Goal: Navigation & Orientation: Find specific page/section

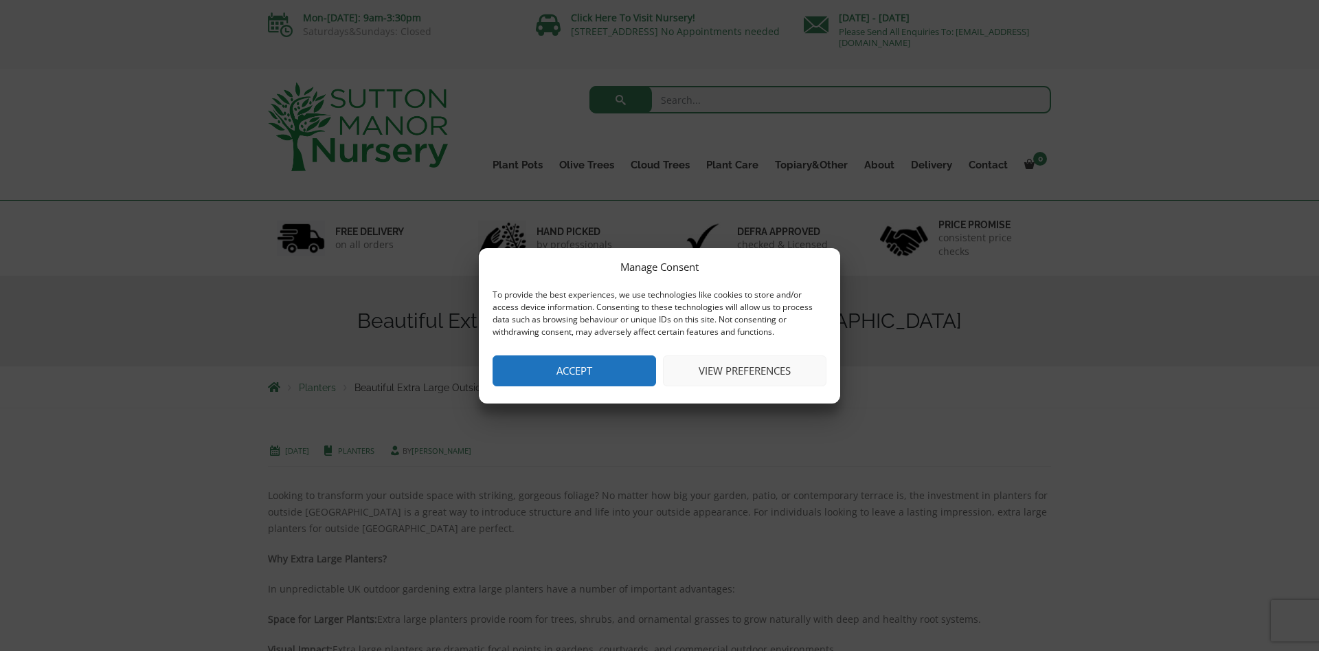
click at [583, 368] on button "Accept" at bounding box center [575, 370] width 164 height 31
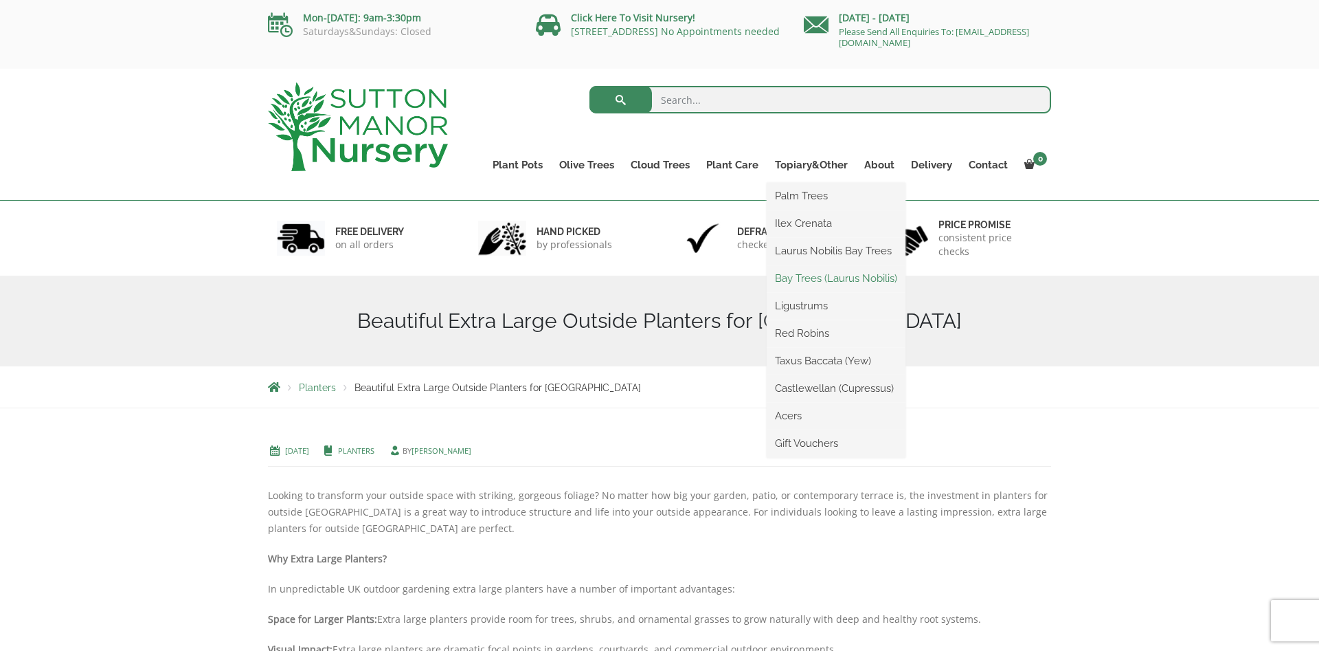
click at [801, 274] on link "Bay Trees (Laurus Nobilis)" at bounding box center [836, 278] width 139 height 21
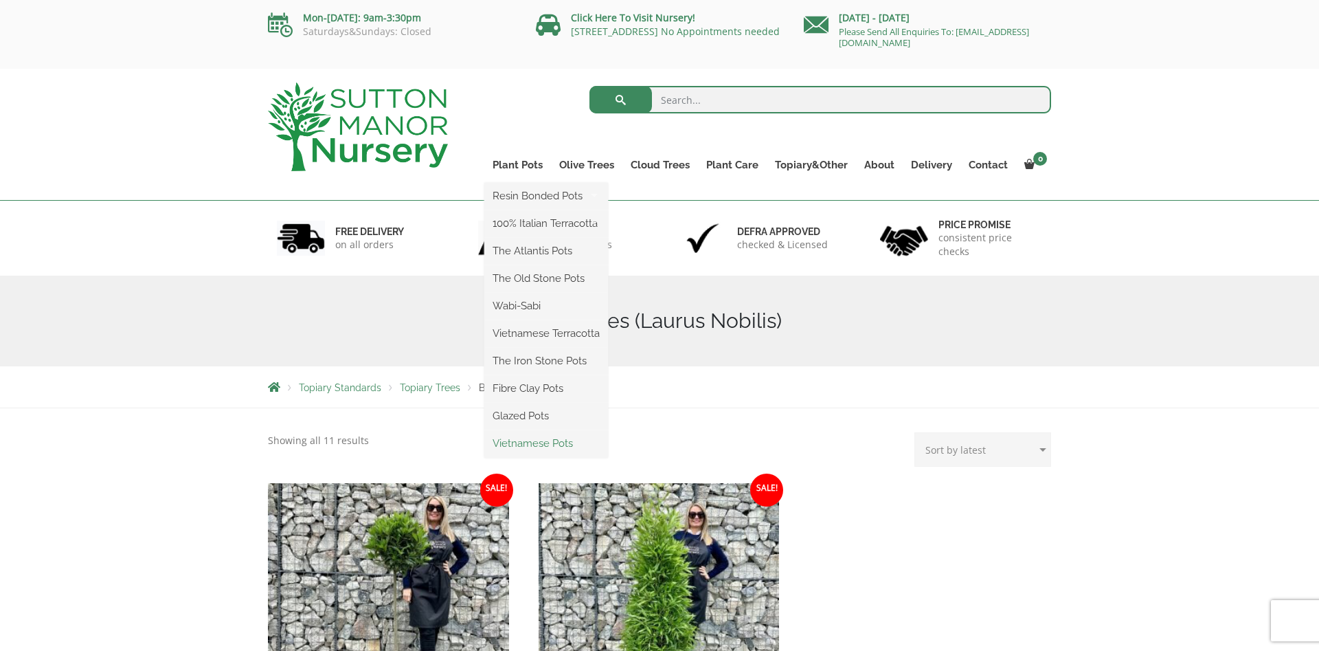
click at [535, 438] on link "Vietnamese Pots" at bounding box center [546, 443] width 124 height 21
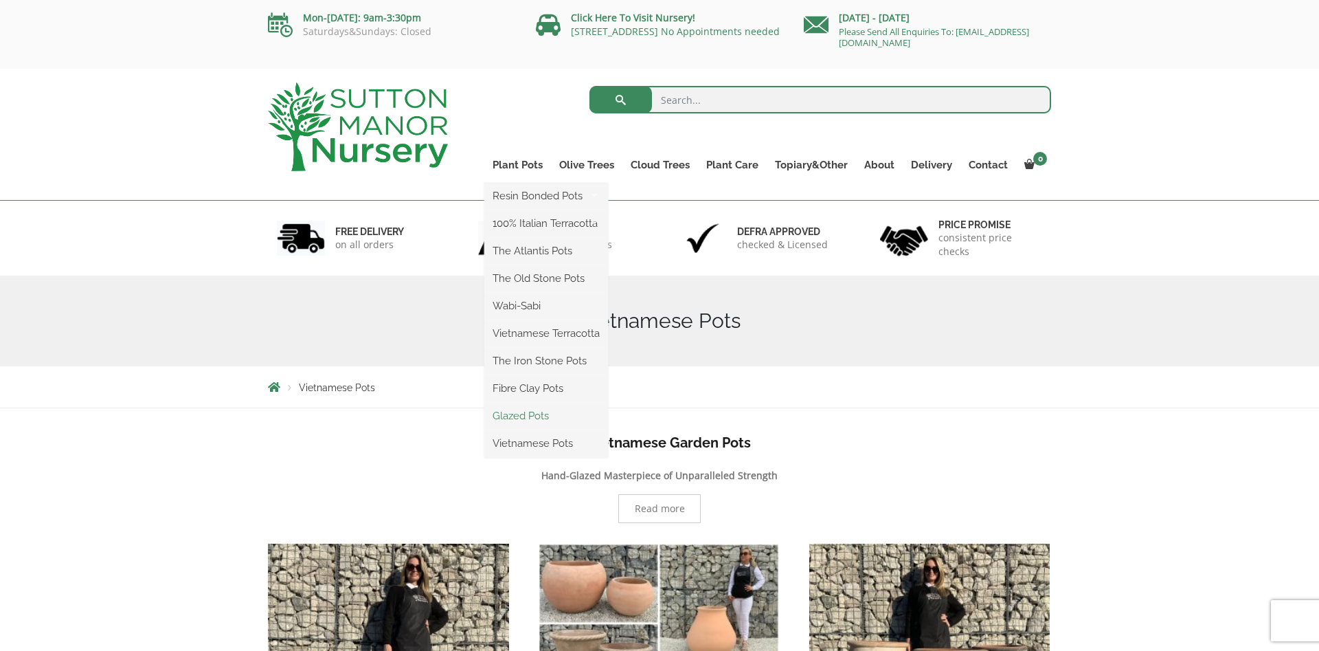
click at [532, 412] on link "Glazed Pots" at bounding box center [546, 415] width 124 height 21
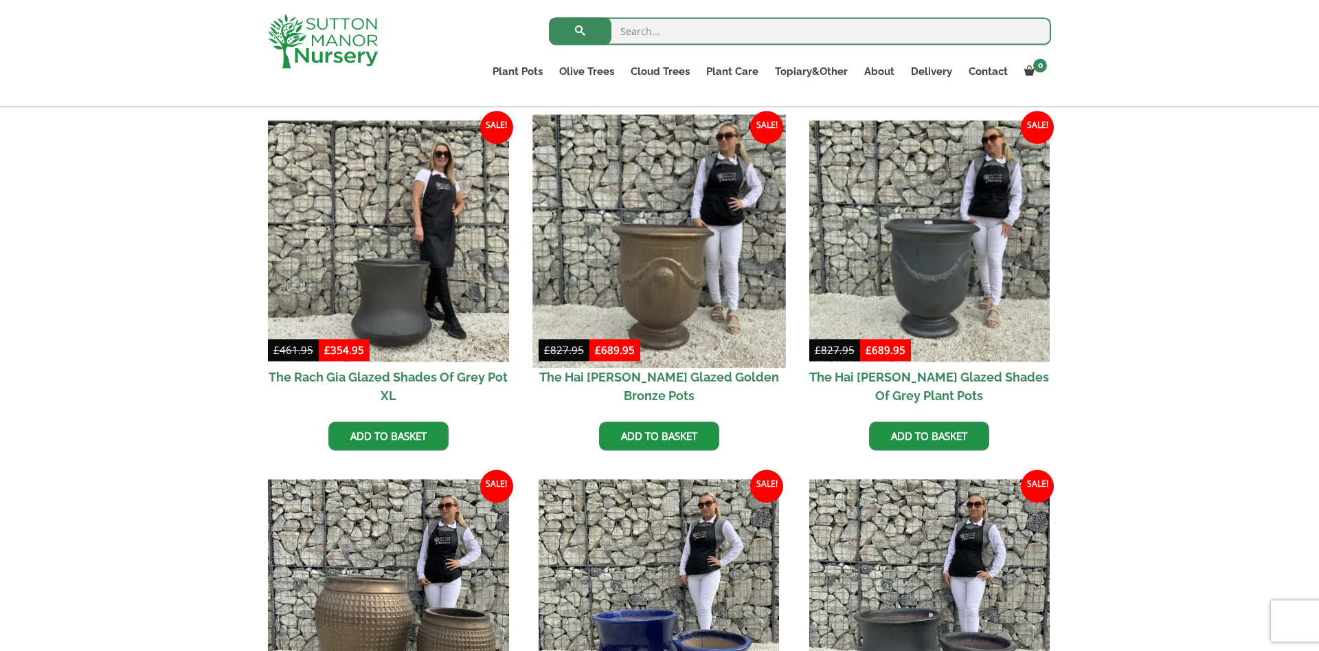
scroll to position [186, 0]
